Goal: Task Accomplishment & Management: Use online tool/utility

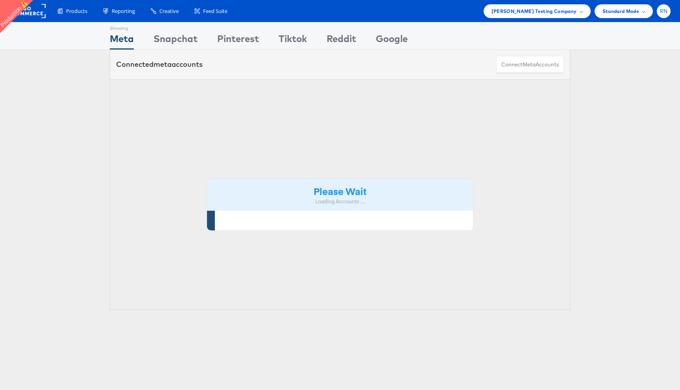
click at [664, 14] on span "RN" at bounding box center [663, 11] width 8 height 5
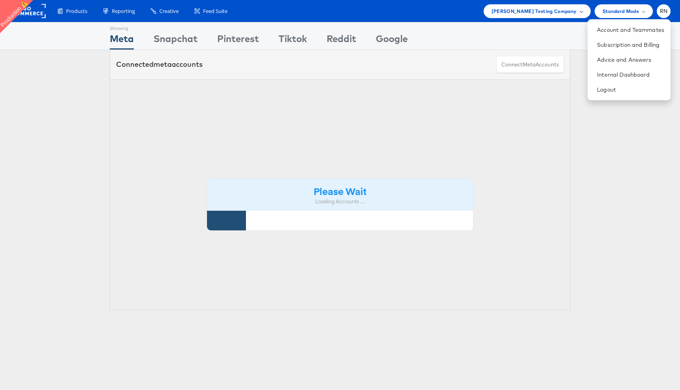
click at [517, 14] on span "Colin Clarke Testing Company" at bounding box center [533, 11] width 85 height 8
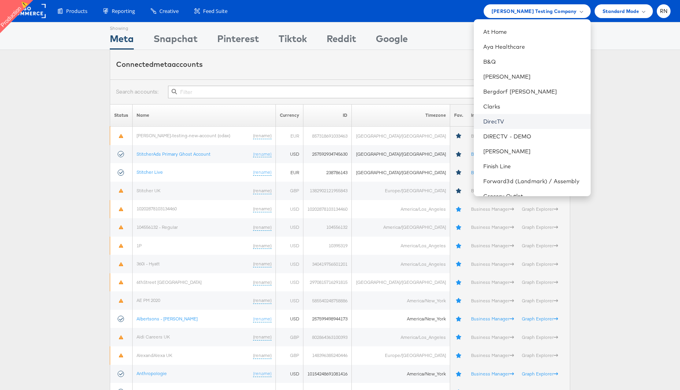
scroll to position [529, 0]
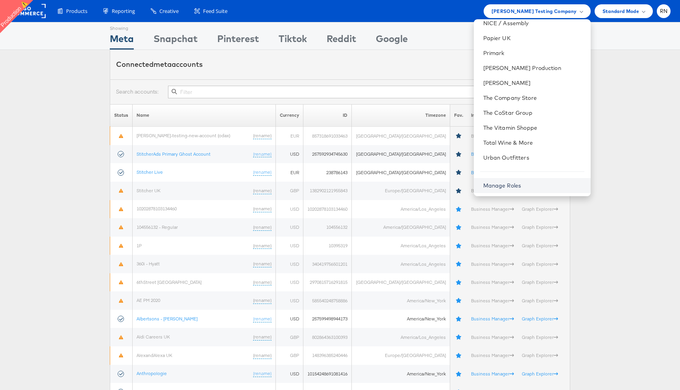
click at [514, 184] on link "Manage Roles" at bounding box center [502, 185] width 38 height 7
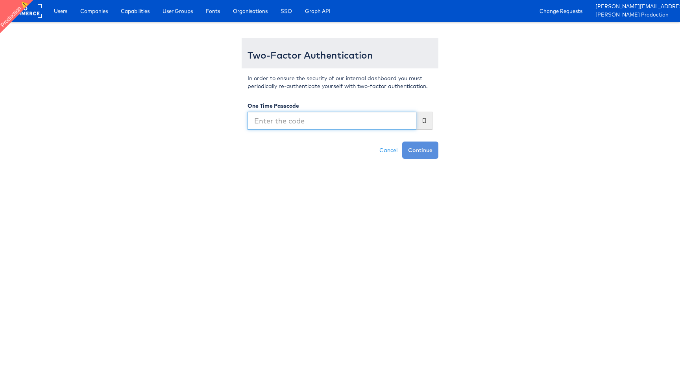
click at [315, 122] on input "text" at bounding box center [331, 121] width 169 height 18
click at [309, 125] on input "text" at bounding box center [331, 121] width 169 height 18
type input "811866"
click at [402, 142] on button "Continue" at bounding box center [420, 150] width 36 height 17
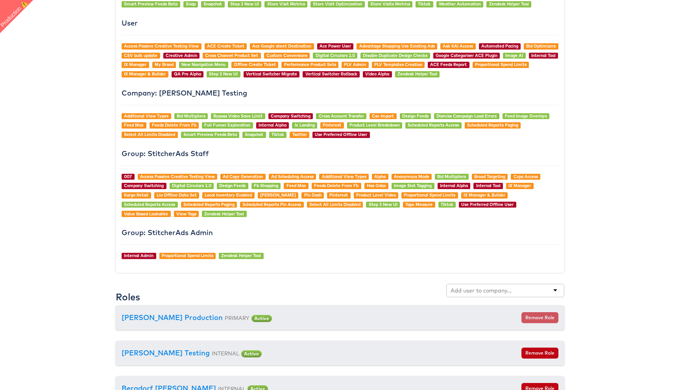
scroll to position [923, 0]
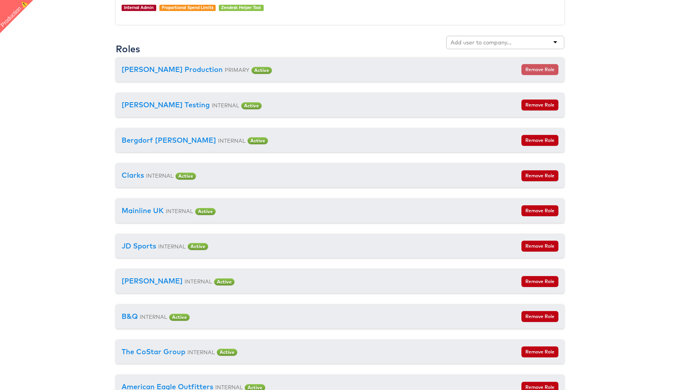
click at [474, 42] on input "text" at bounding box center [481, 43] width 62 height 8
type input "ver"
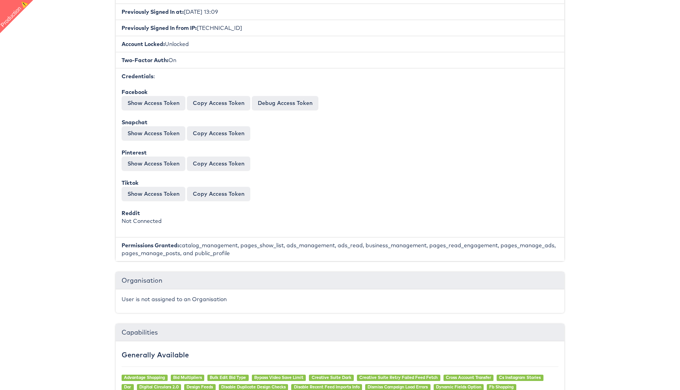
scroll to position [0, 0]
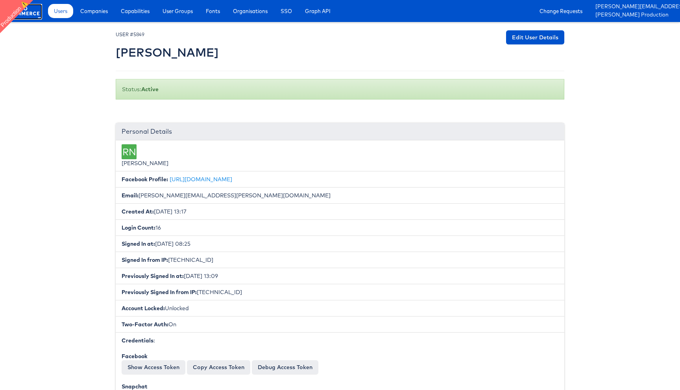
click at [33, 16] on rect at bounding box center [24, 11] width 36 height 14
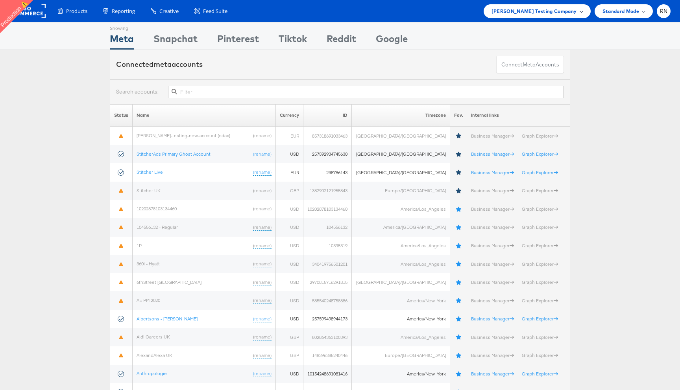
click at [515, 13] on span "[PERSON_NAME] Testing Company" at bounding box center [533, 11] width 85 height 8
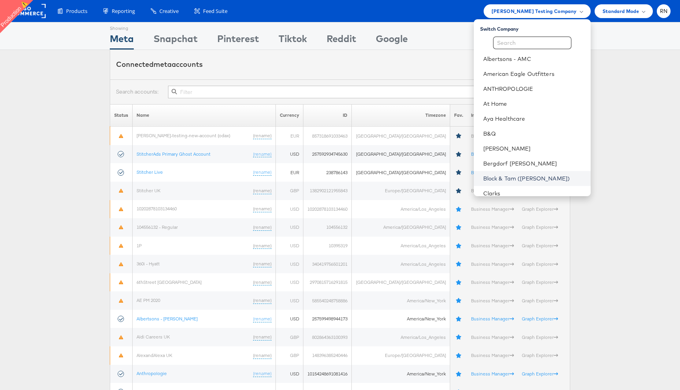
click at [493, 180] on link "Block & Tam (Veronica Beard)" at bounding box center [533, 179] width 101 height 8
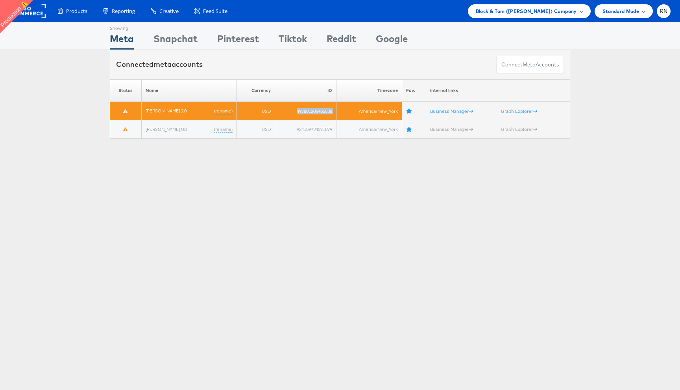
drag, startPoint x: 301, startPoint y: 110, endPoint x: 348, endPoint y: 110, distance: 46.4
click at [348, 110] on tr "[PERSON_NAME] 2.0 (rename) USD 497801206465538 America/New_York Business Manage…" at bounding box center [340, 111] width 460 height 18
copy tr "497801206465538"
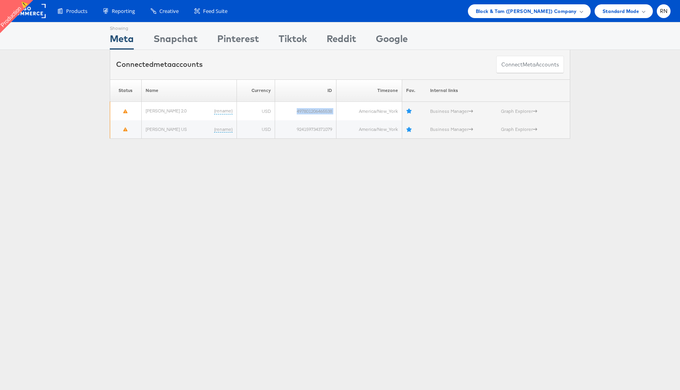
copy tr "497801206465538"
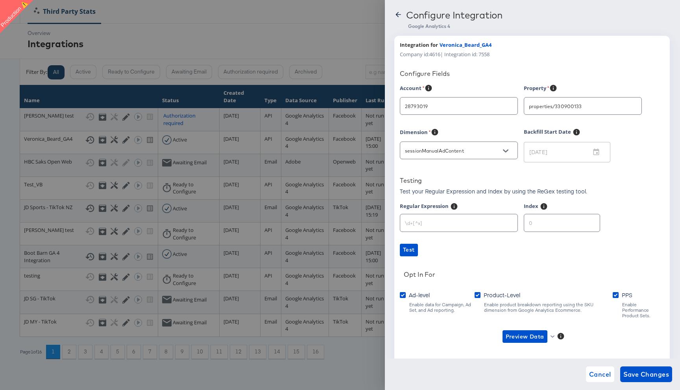
type input "[PERSON_NAME]"
click at [398, 15] on icon at bounding box center [397, 14] width 5 height 5
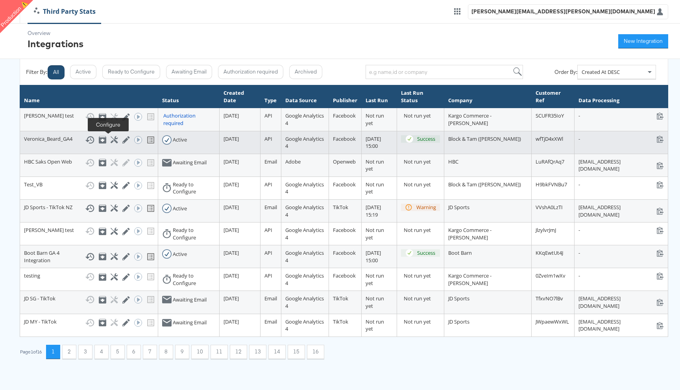
click at [110, 138] on icon at bounding box center [113, 139] width 7 height 7
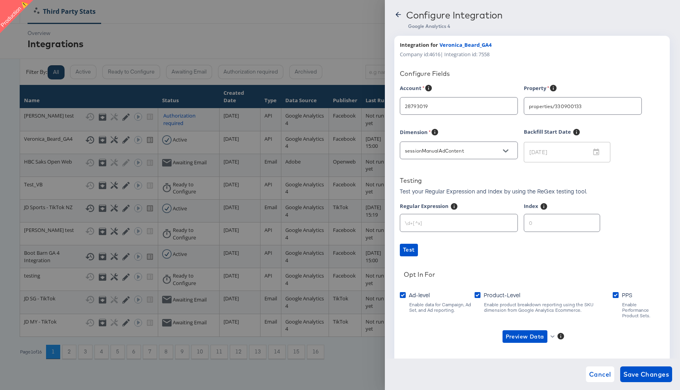
type input "[PERSON_NAME]"
click at [398, 17] on icon at bounding box center [398, 15] width 8 height 8
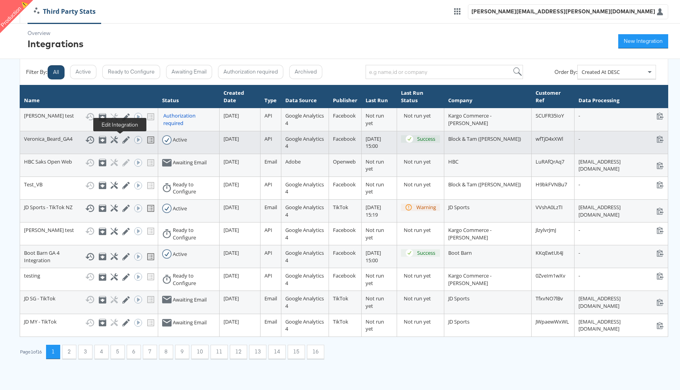
click at [122, 140] on icon at bounding box center [125, 139] width 7 height 7
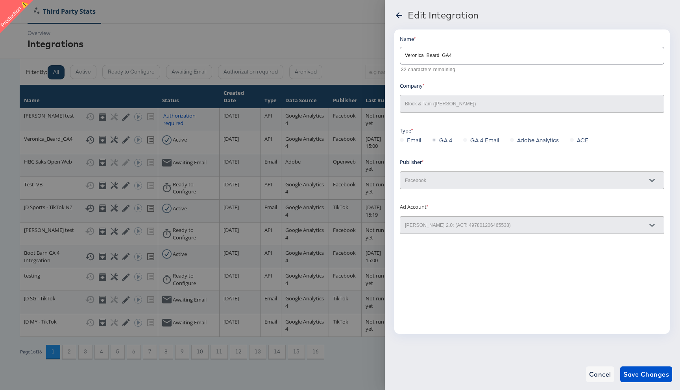
click at [397, 15] on icon at bounding box center [399, 15] width 6 height 6
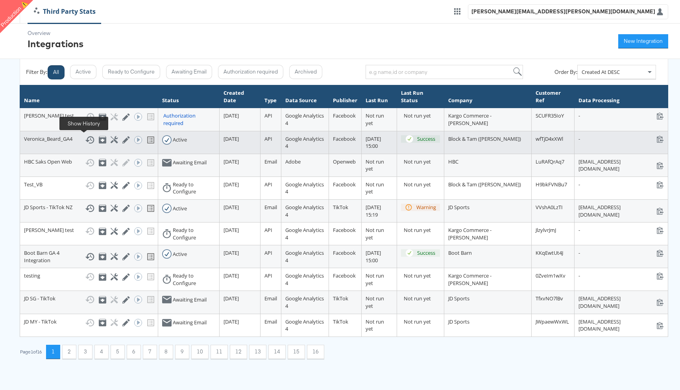
click at [90, 140] on rect at bounding box center [91, 140] width 2 height 2
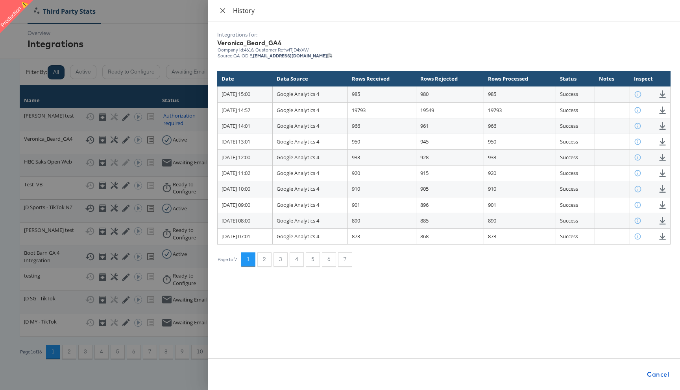
click at [223, 9] on icon "close" at bounding box center [222, 10] width 6 height 6
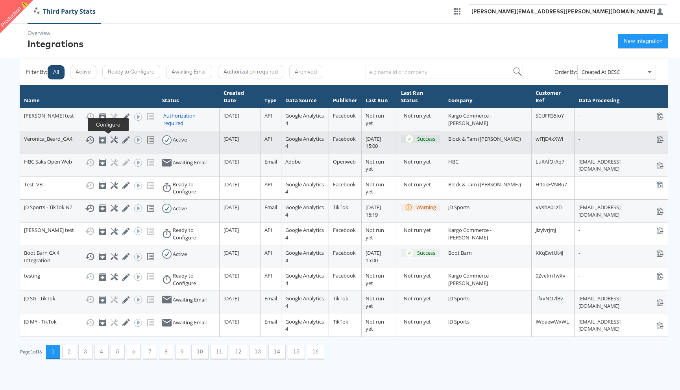
click at [110, 137] on icon at bounding box center [113, 139] width 7 height 7
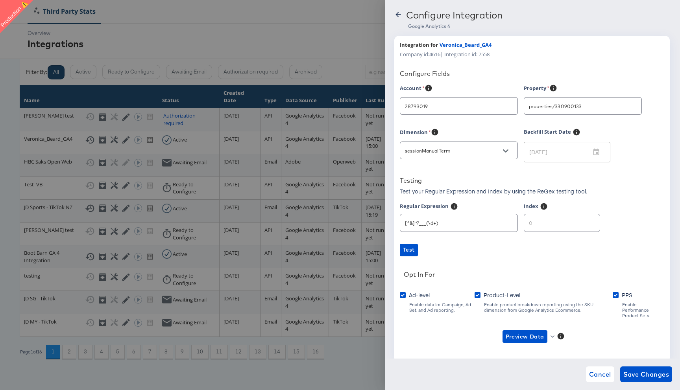
type input "Veronica Beard"
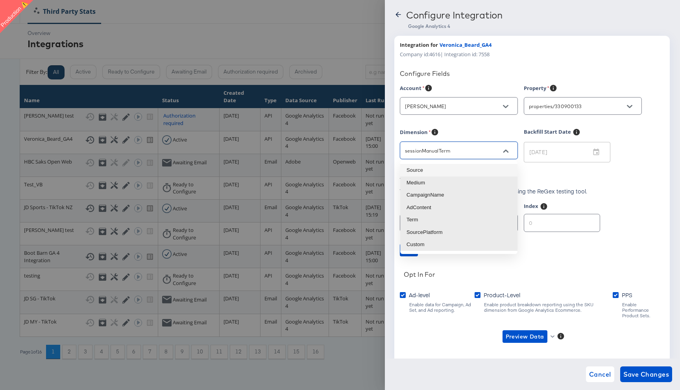
click at [427, 147] on input "sessionManualTerm" at bounding box center [452, 150] width 99 height 9
click at [422, 214] on li "Term" at bounding box center [458, 220] width 117 height 13
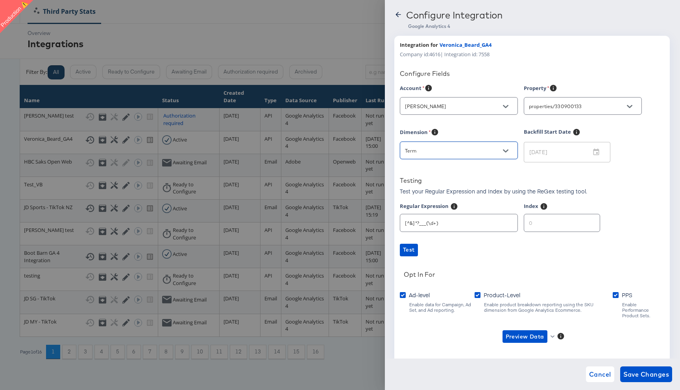
type input "sessionManualTerm"
click at [459, 176] on div "Account Veronica Beard Property properties/330900133 Dimension sessionManualTer…" at bounding box center [532, 220] width 264 height 273
click at [525, 332] on span "Preview Data" at bounding box center [524, 337] width 39 height 10
click at [520, 343] on li "Ad-level GA4 Data" at bounding box center [537, 347] width 77 height 13
click at [398, 13] on icon at bounding box center [398, 15] width 8 height 8
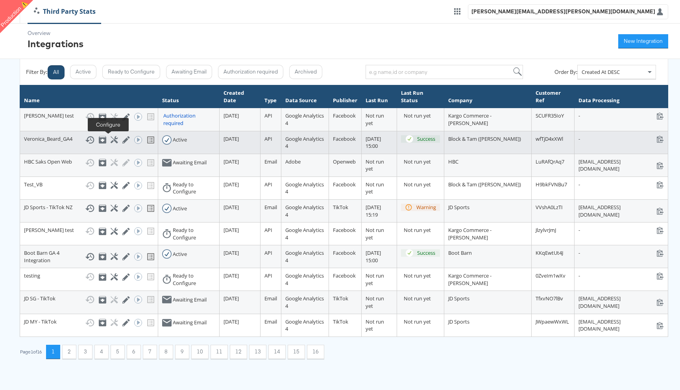
click at [110, 140] on icon at bounding box center [113, 139] width 7 height 7
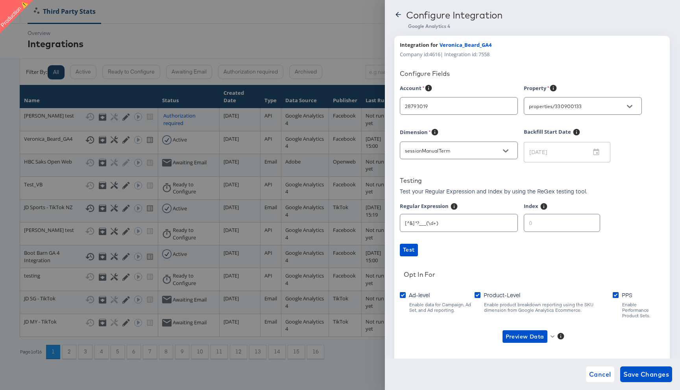
scroll to position [16, 0]
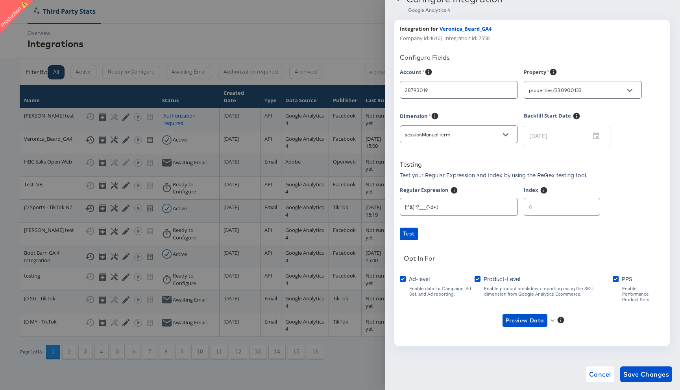
type input "[PERSON_NAME]"
click at [551, 319] on icon "button" at bounding box center [552, 320] width 4 height 2
click at [523, 332] on li "Ad-level GA4 Data" at bounding box center [537, 330] width 77 height 13
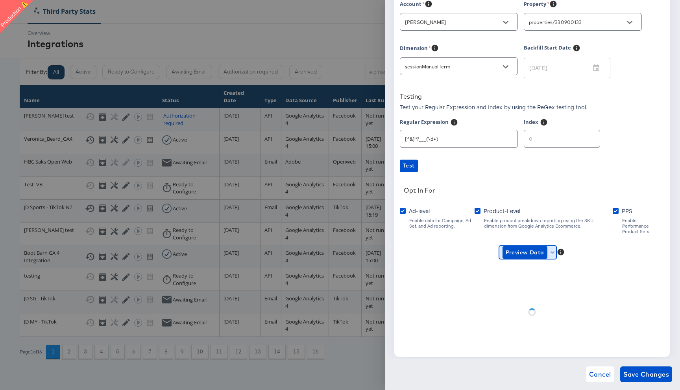
scroll to position [95, 0]
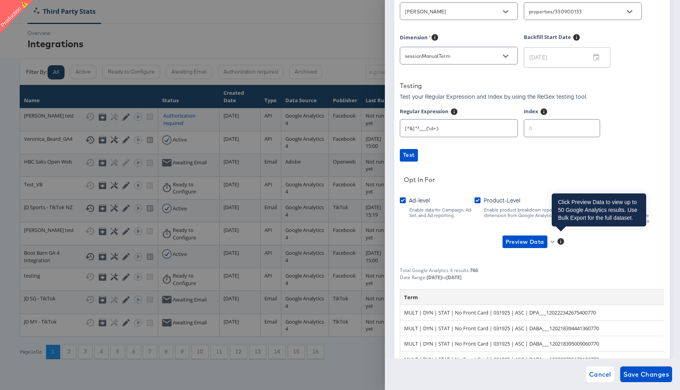
click at [559, 238] on icon at bounding box center [560, 241] width 7 height 7
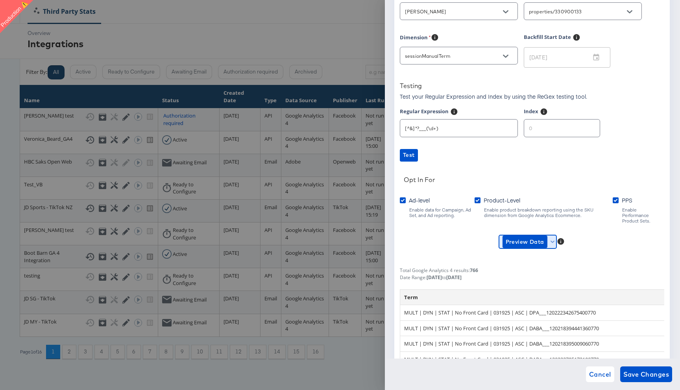
click at [549, 238] on span "Preview Data" at bounding box center [527, 242] width 51 height 13
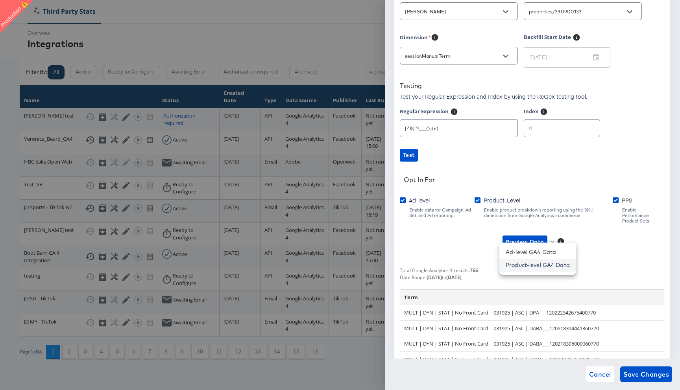
click at [533, 263] on li "Product-level GA4 Data" at bounding box center [537, 265] width 77 height 13
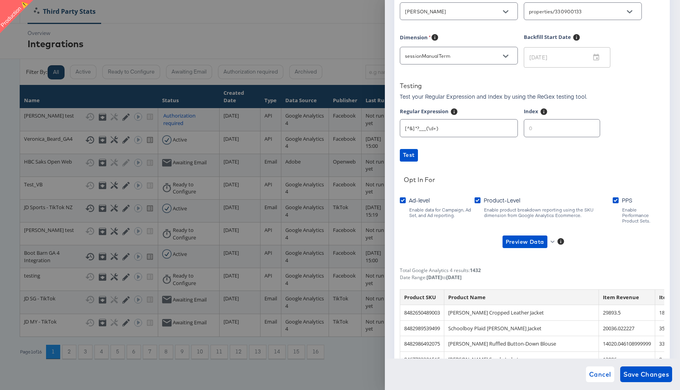
click at [487, 58] on input "sessionManualTerm" at bounding box center [452, 56] width 99 height 9
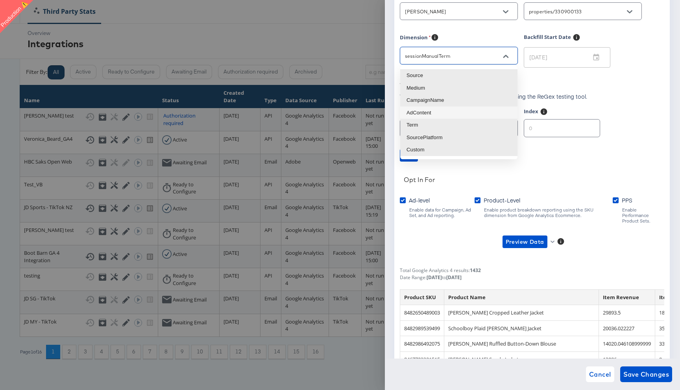
click at [435, 113] on li "AdContent" at bounding box center [458, 113] width 117 height 13
type input "sessionManualAdContent"
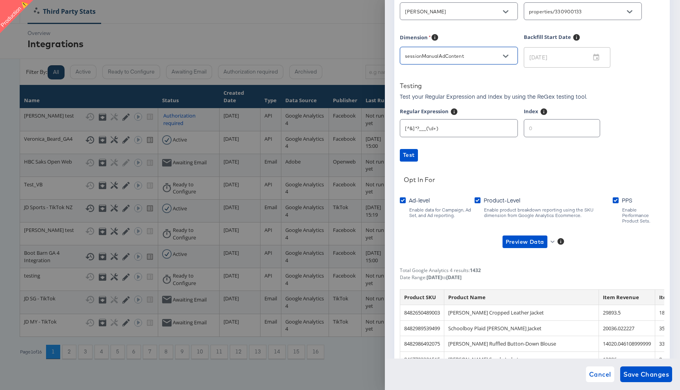
click at [513, 103] on div "Test your Regular Expression and Index by using the ReGex testing tool." at bounding box center [532, 97] width 264 height 11
click at [551, 240] on icon "button" at bounding box center [552, 242] width 4 height 4
click at [534, 248] on li "Ad-level GA4 Data" at bounding box center [537, 252] width 77 height 13
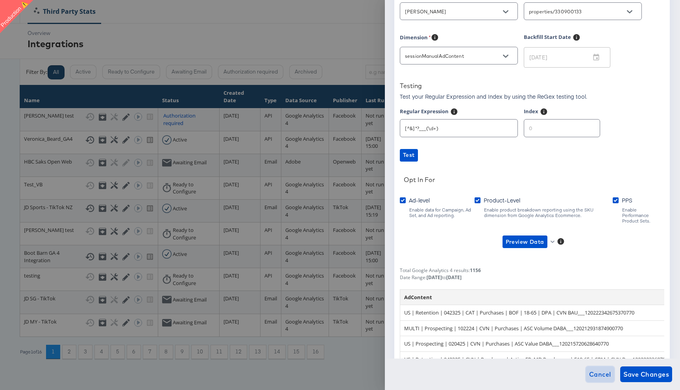
click at [593, 374] on span "Cancel" at bounding box center [600, 374] width 22 height 11
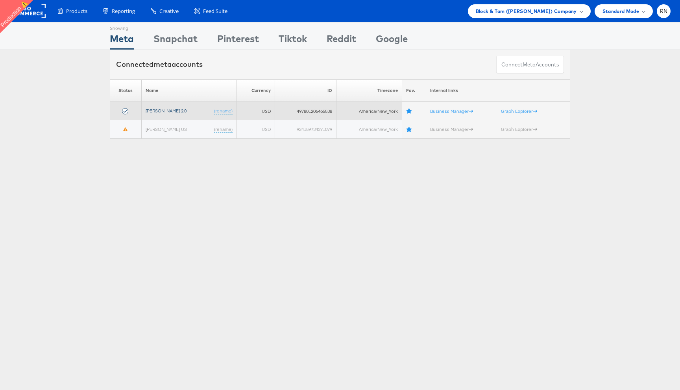
click at [177, 110] on link "[PERSON_NAME] 2.0" at bounding box center [165, 111] width 41 height 6
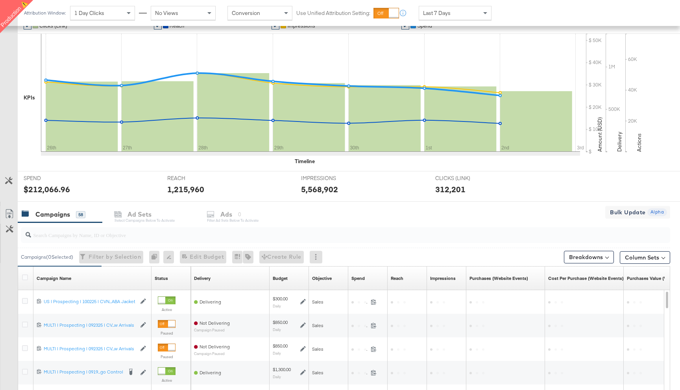
scroll to position [162, 0]
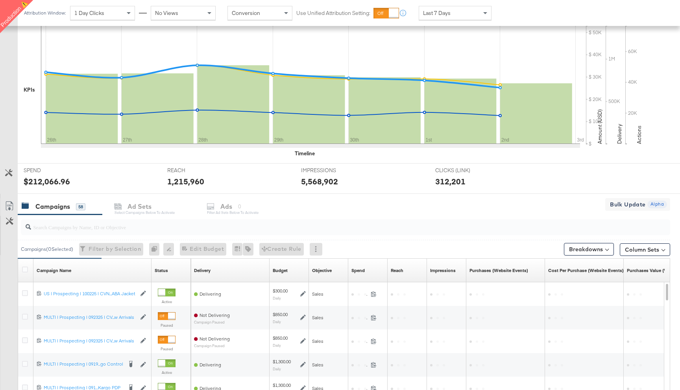
click at [9, 172] on icon at bounding box center [8, 172] width 7 height 7
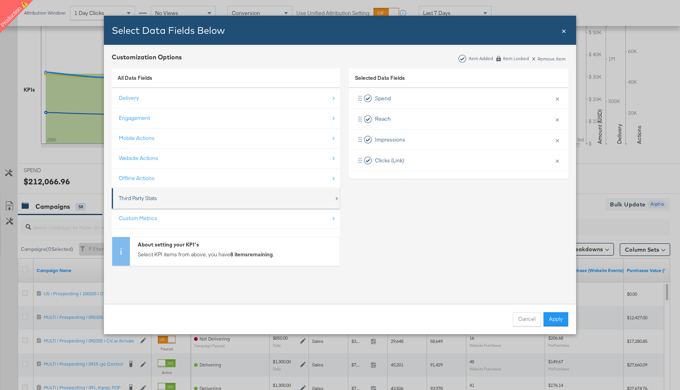
click at [171, 190] on div "Third Party Stats" at bounding box center [226, 198] width 215 height 16
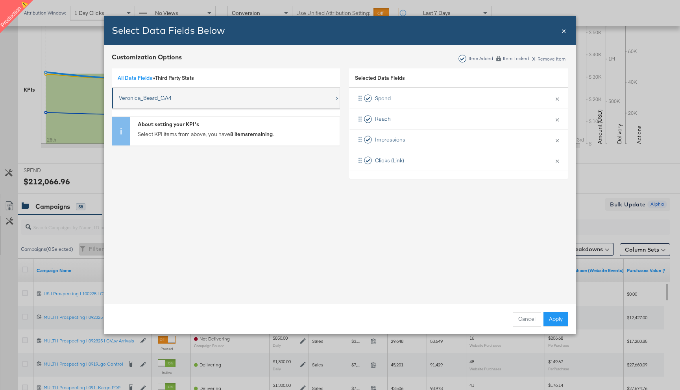
click at [164, 97] on div "Veronica_Beard_GA4" at bounding box center [145, 97] width 53 height 7
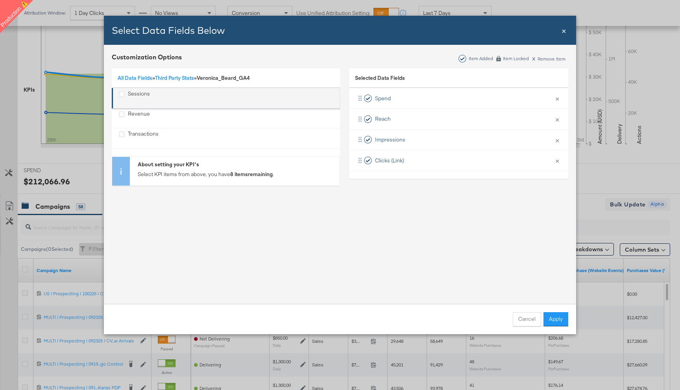
click at [127, 96] on div "Sessions" at bounding box center [134, 98] width 31 height 16
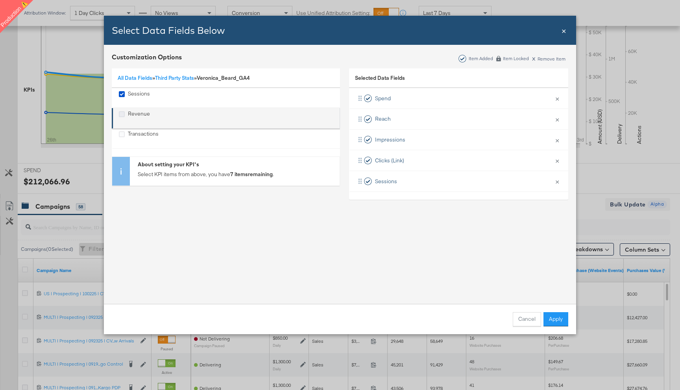
click at [122, 116] on icon "Revenue" at bounding box center [122, 114] width 6 height 6
click at [0, 0] on input "Revenue" at bounding box center [0, 0] width 0 height 0
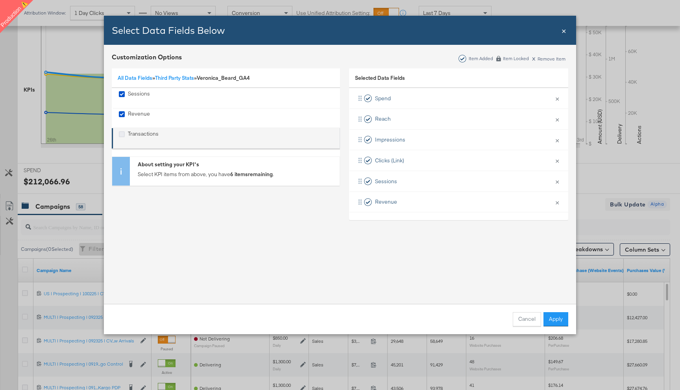
click at [123, 134] on icon "Transactions" at bounding box center [122, 134] width 6 height 6
click at [0, 0] on input "Transactions" at bounding box center [0, 0] width 0 height 0
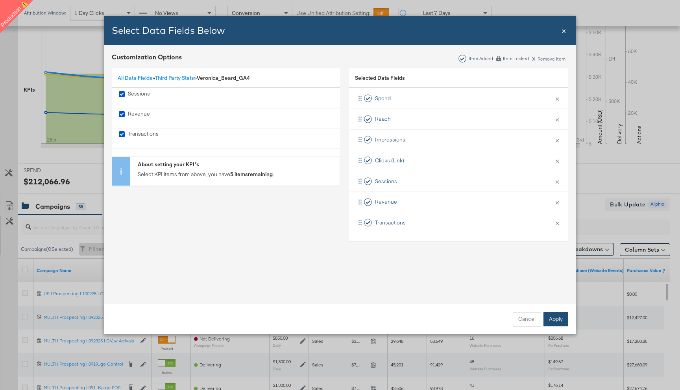
click at [559, 315] on button "Apply" at bounding box center [555, 319] width 25 height 14
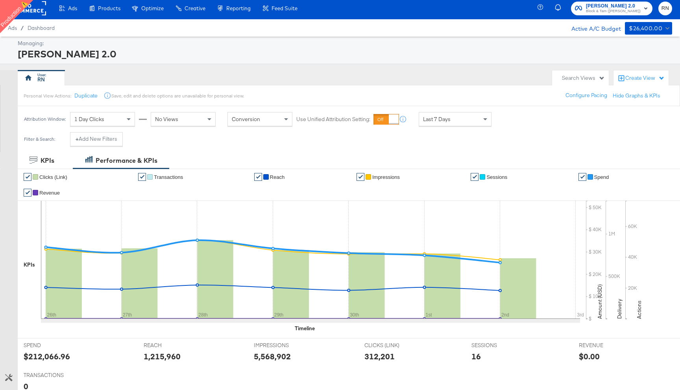
scroll to position [0, 0]
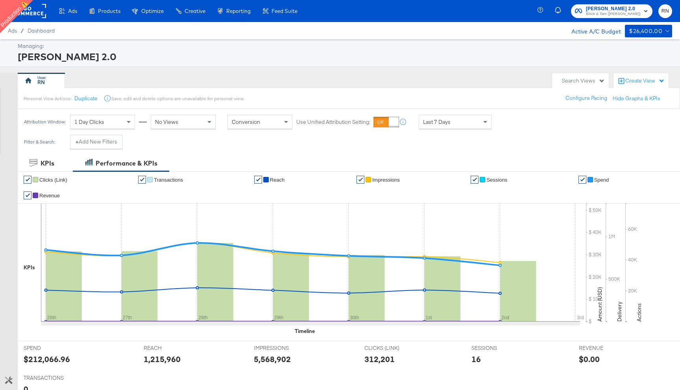
click at [37, 15] on rect at bounding box center [28, 11] width 36 height 14
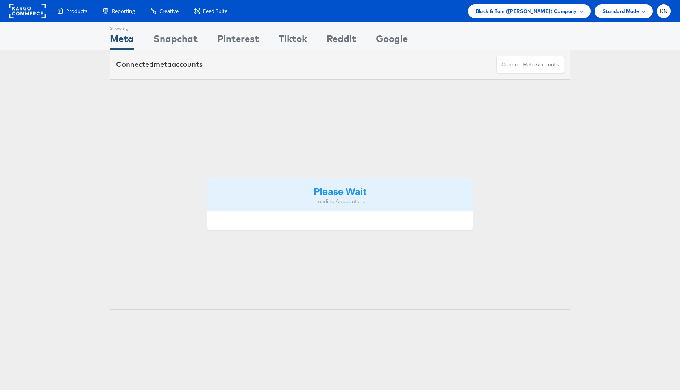
click at [37, 15] on rect at bounding box center [27, 11] width 36 height 14
click at [517, 17] on div "Block & Tam ([PERSON_NAME]) Company" at bounding box center [529, 11] width 123 height 14
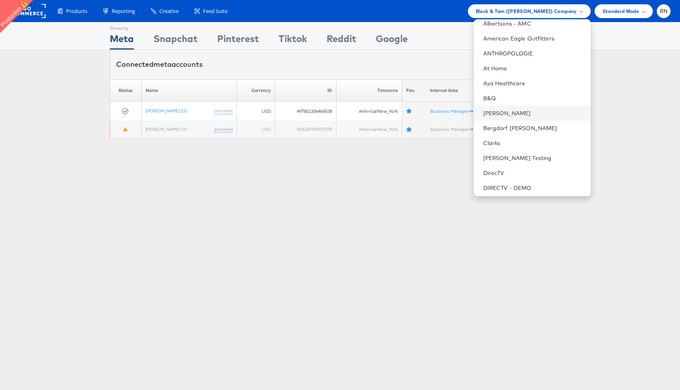
scroll to position [43, 0]
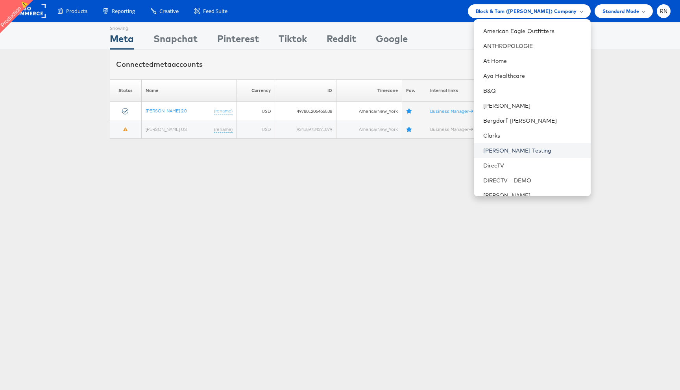
click at [505, 151] on link "Colin Clarke Testing" at bounding box center [533, 151] width 101 height 8
